Goal: Obtain resource: Obtain resource

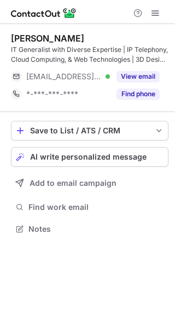
scroll to position [222, 175]
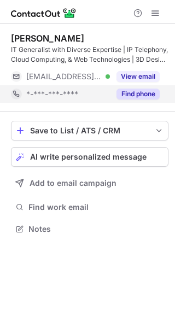
click at [142, 92] on button "Find phone" at bounding box center [138, 94] width 43 height 11
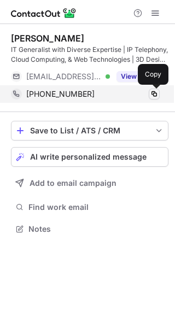
click at [154, 92] on span at bounding box center [154, 94] width 9 height 9
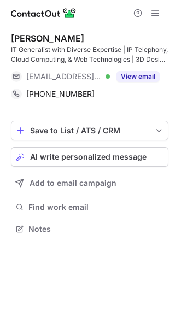
scroll to position [222, 175]
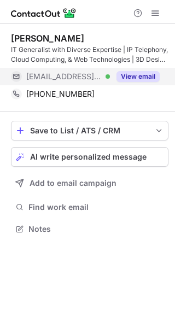
click at [143, 77] on button "View email" at bounding box center [138, 76] width 43 height 11
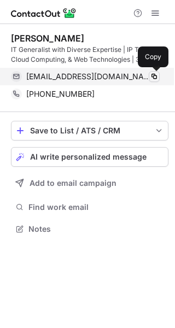
click at [152, 74] on span at bounding box center [154, 76] width 9 height 9
